Goal: Task Accomplishment & Management: Use online tool/utility

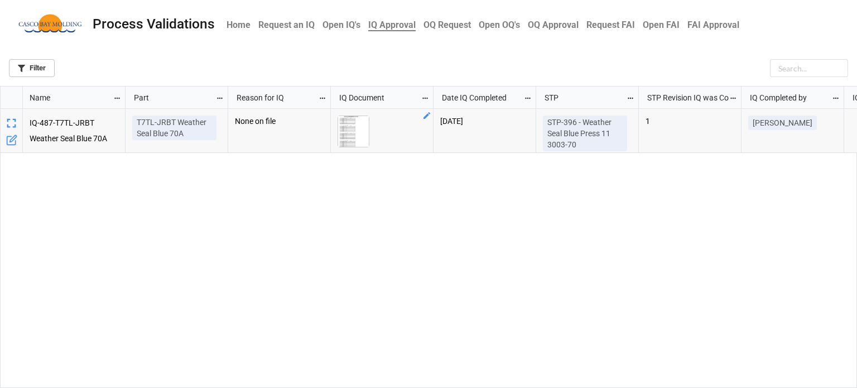
scroll to position [295, 850]
click at [341, 130] on img "grid" at bounding box center [353, 131] width 31 height 31
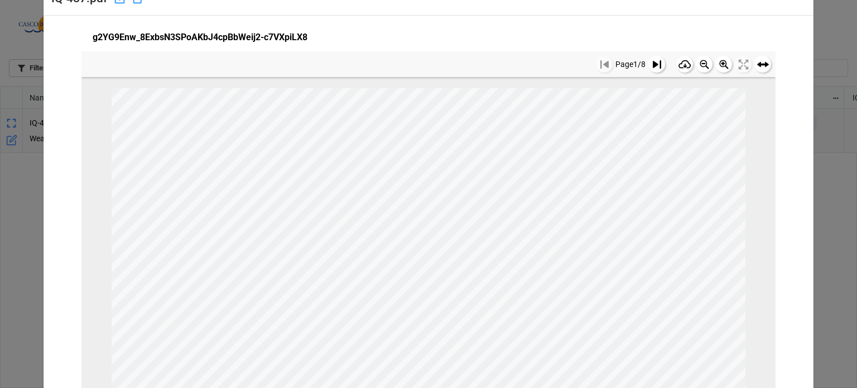
scroll to position [0, 0]
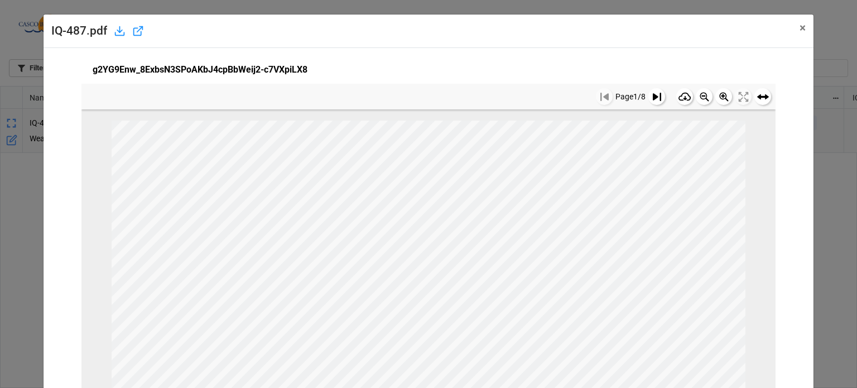
click at [652, 99] on icon at bounding box center [656, 97] width 8 height 8
click at [648, 91] on button at bounding box center [656, 96] width 17 height 17
click at [648, 97] on rect at bounding box center [656, 96] width 17 height 17
click at [648, 101] on button at bounding box center [656, 96] width 17 height 17
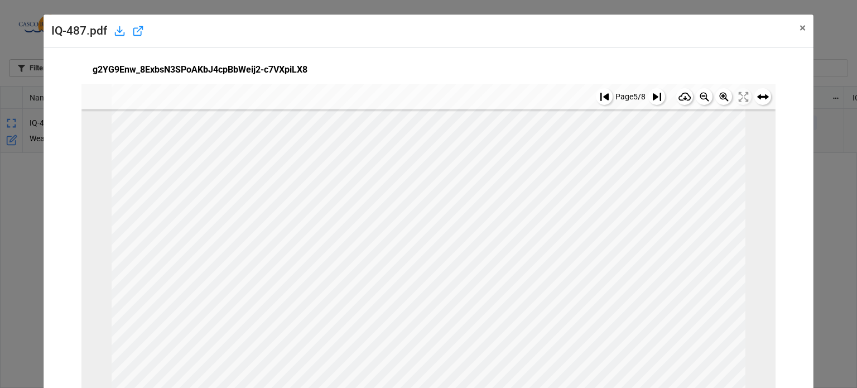
click at [648, 96] on rect at bounding box center [656, 96] width 17 height 17
click at [648, 101] on button at bounding box center [656, 96] width 17 height 17
click at [799, 28] on span "×" at bounding box center [802, 27] width 6 height 13
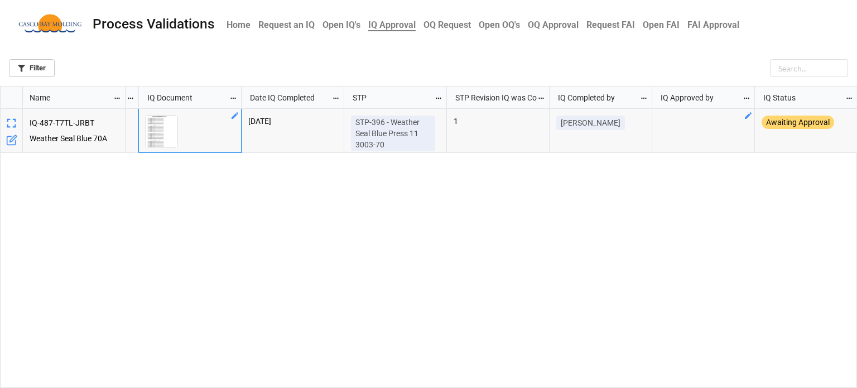
click at [748, 115] on icon "grid" at bounding box center [747, 115] width 7 height 7
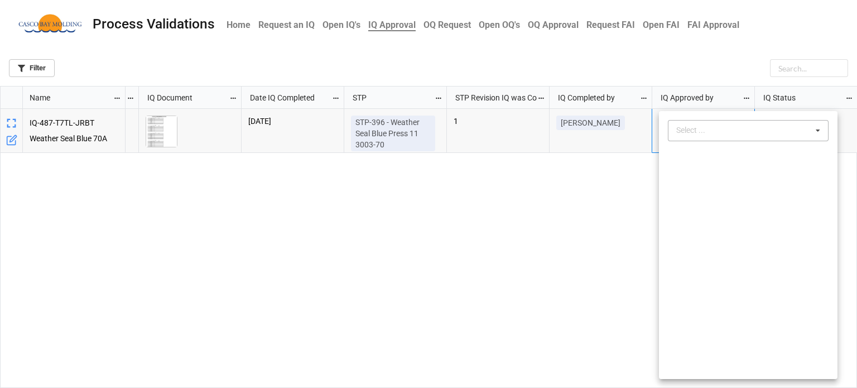
click at [704, 129] on div "Select ..." at bounding box center [697, 130] width 48 height 13
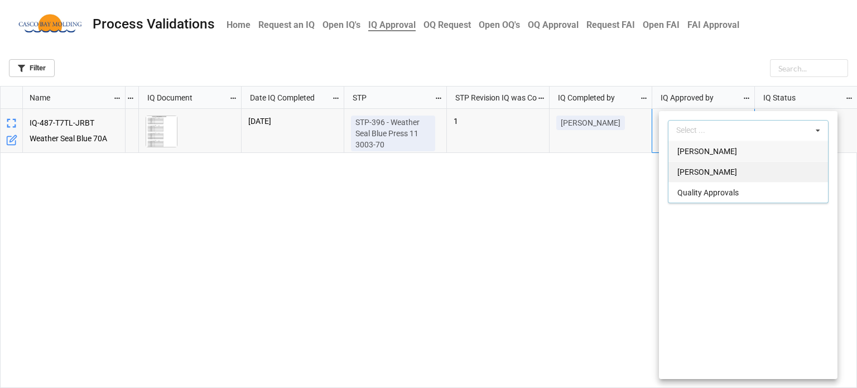
click at [690, 180] on div "[PERSON_NAME]" at bounding box center [747, 171] width 159 height 21
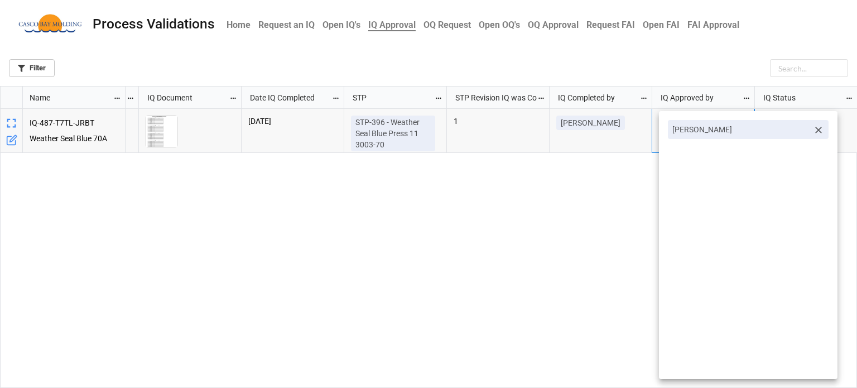
click at [602, 207] on div at bounding box center [428, 194] width 857 height 388
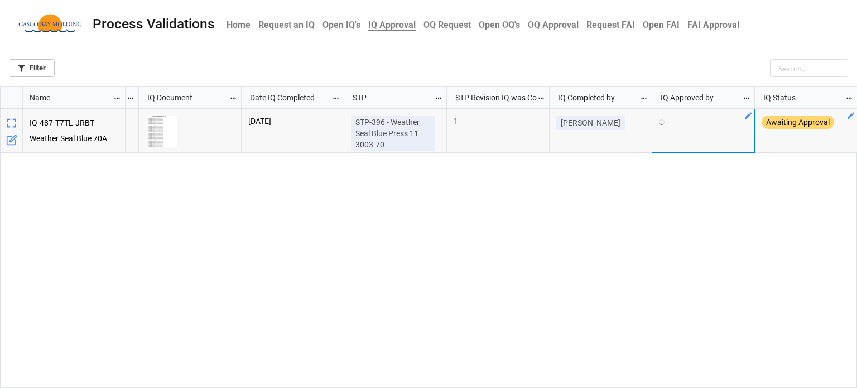
click at [847, 117] on icon "grid" at bounding box center [850, 115] width 9 height 9
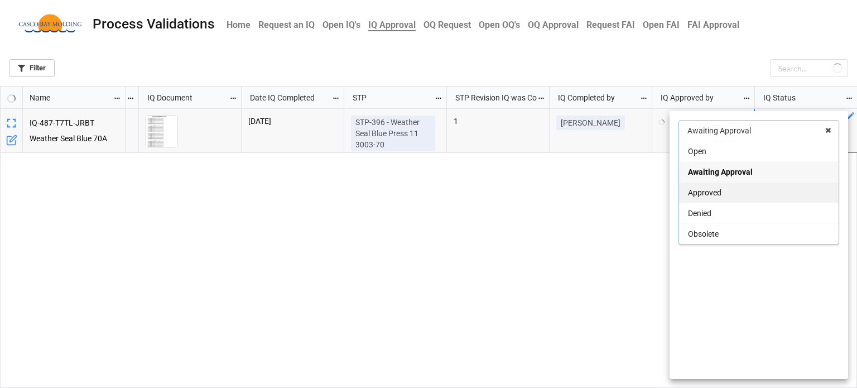
click at [742, 187] on div "Approved" at bounding box center [758, 192] width 159 height 21
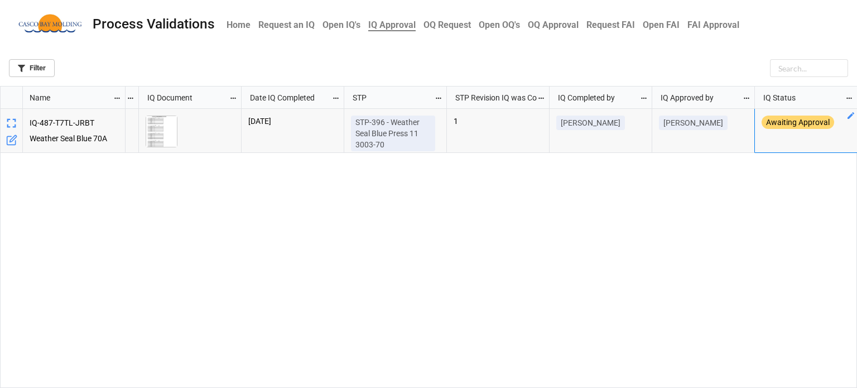
click at [667, 216] on div "None on file 10/26/2023 STP-396 - Weather Seal Blue Press 11 3003-70 1 Courtney…" at bounding box center [491, 248] width 732 height 279
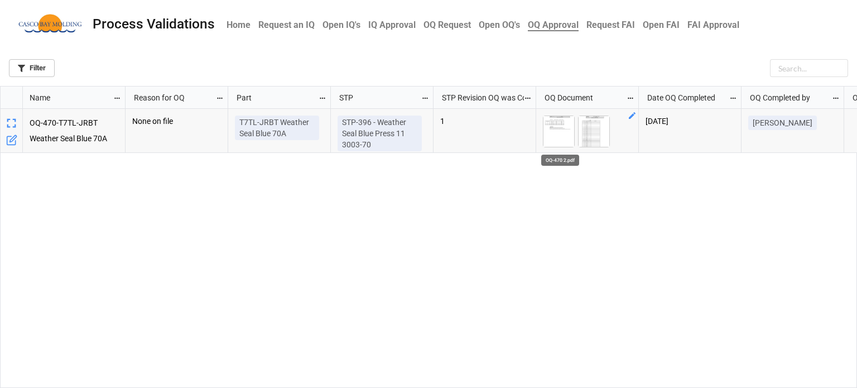
scroll to position [295, 850]
click at [556, 131] on img "grid" at bounding box center [558, 131] width 31 height 31
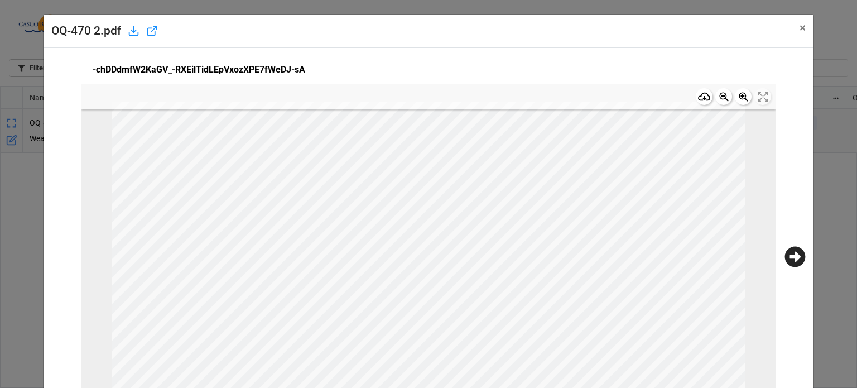
scroll to position [0, 0]
click at [799, 26] on span "×" at bounding box center [802, 27] width 6 height 13
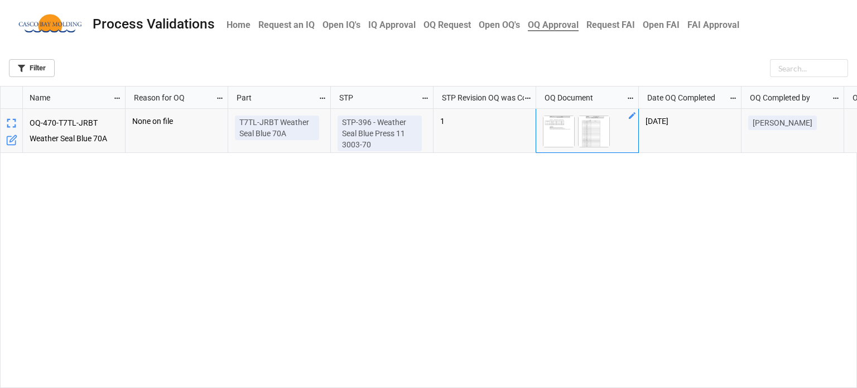
scroll to position [295, 850]
click at [558, 136] on img "grid" at bounding box center [558, 131] width 31 height 31
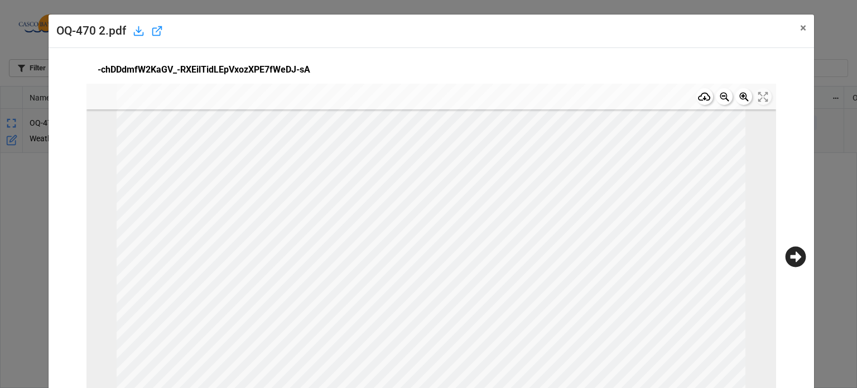
scroll to position [0, 0]
click at [785, 258] on icon at bounding box center [795, 256] width 21 height 21
click at [649, 101] on button at bounding box center [657, 96] width 17 height 17
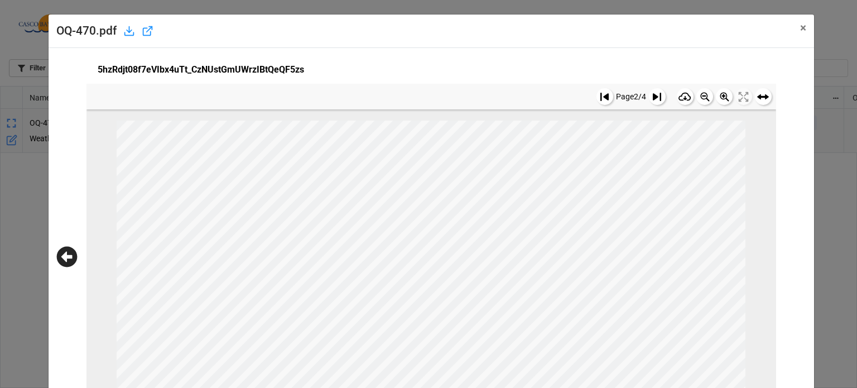
click at [649, 99] on button at bounding box center [657, 96] width 17 height 17
click at [652, 96] on icon at bounding box center [656, 97] width 8 height 8
click at [800, 27] on span "×" at bounding box center [803, 27] width 6 height 13
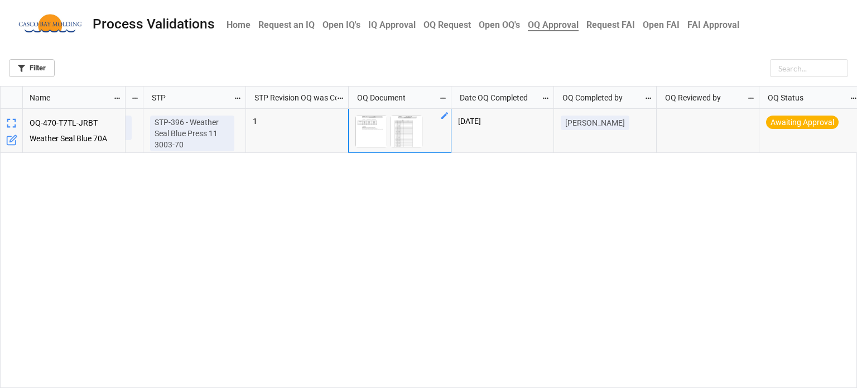
scroll to position [0, 192]
click at [747, 113] on icon "grid" at bounding box center [747, 115] width 9 height 9
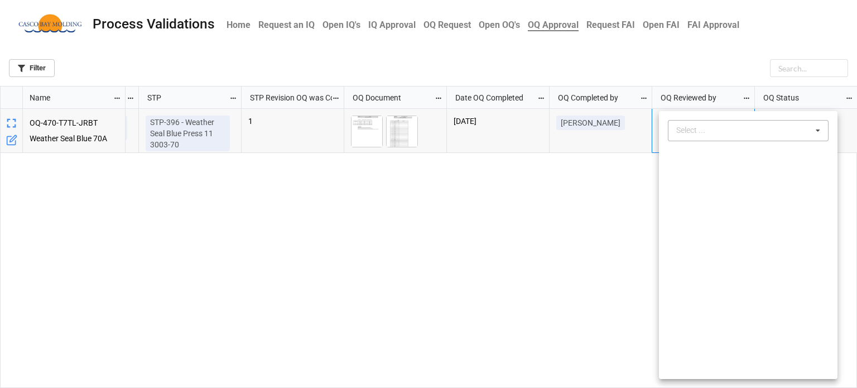
click at [705, 130] on div "Select ..." at bounding box center [697, 130] width 48 height 13
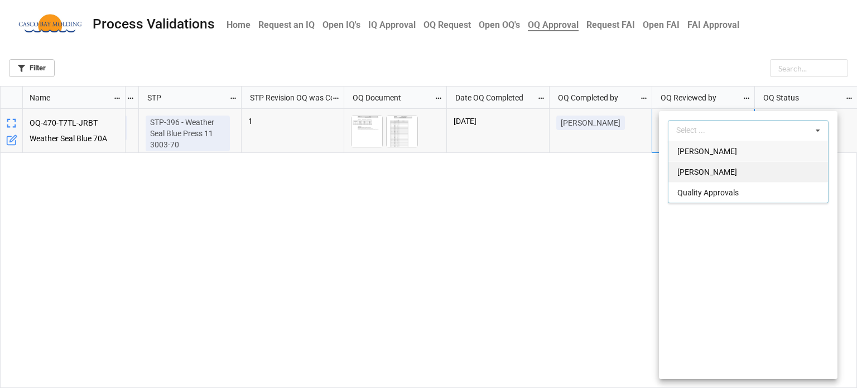
click at [707, 172] on span "[PERSON_NAME]" at bounding box center [707, 171] width 60 height 9
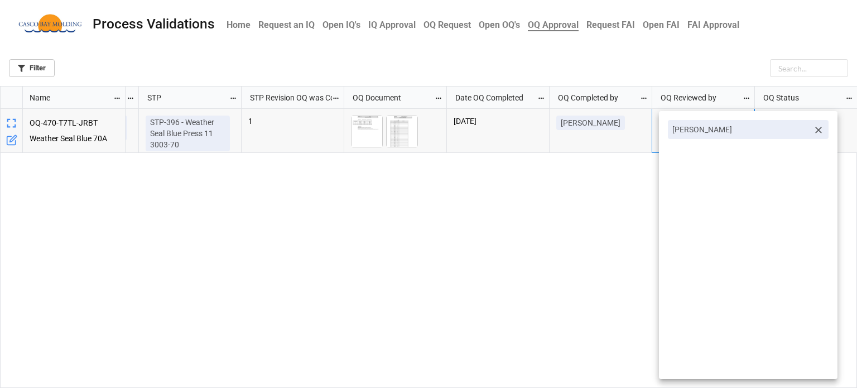
click at [612, 193] on div at bounding box center [428, 194] width 857 height 388
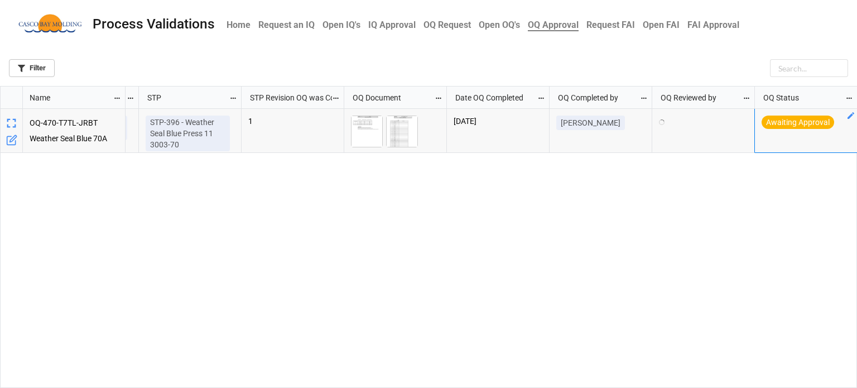
click at [846, 117] on icon "grid" at bounding box center [850, 115] width 9 height 9
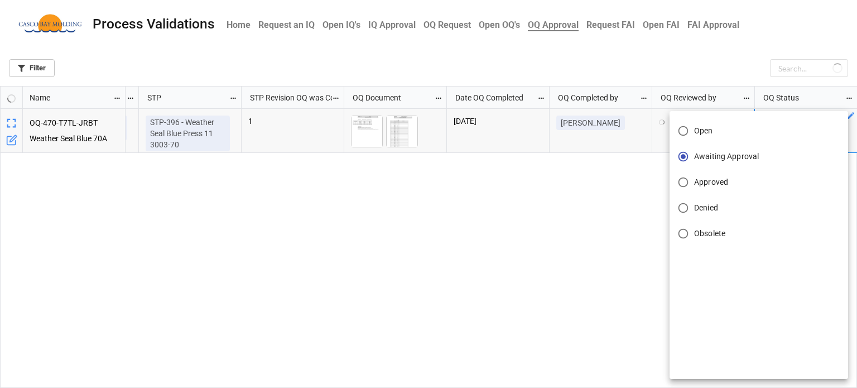
click at [743, 179] on label "Approved" at bounding box center [751, 182] width 158 height 22
click at [694, 179] on input "Approved" at bounding box center [683, 182] width 22 height 22
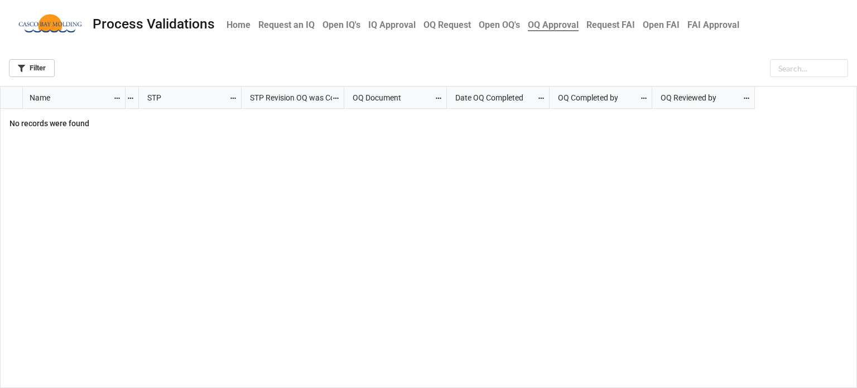
scroll to position [0, 0]
